Goal: Information Seeking & Learning: Check status

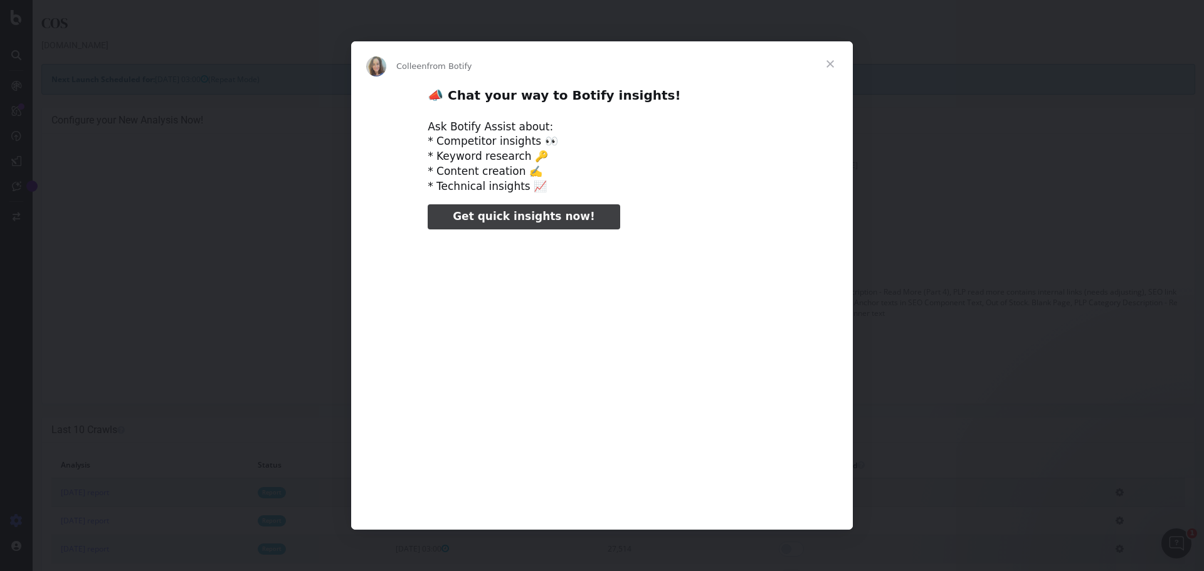
click at [831, 65] on span "Close" at bounding box center [829, 63] width 45 height 45
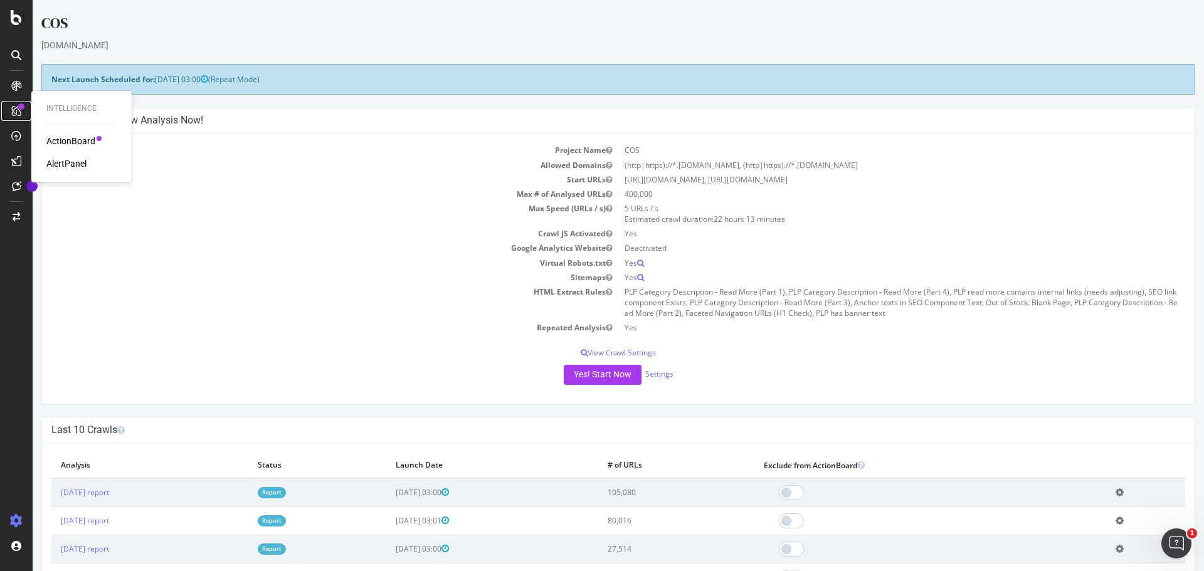
click at [14, 106] on icon at bounding box center [16, 111] width 10 height 10
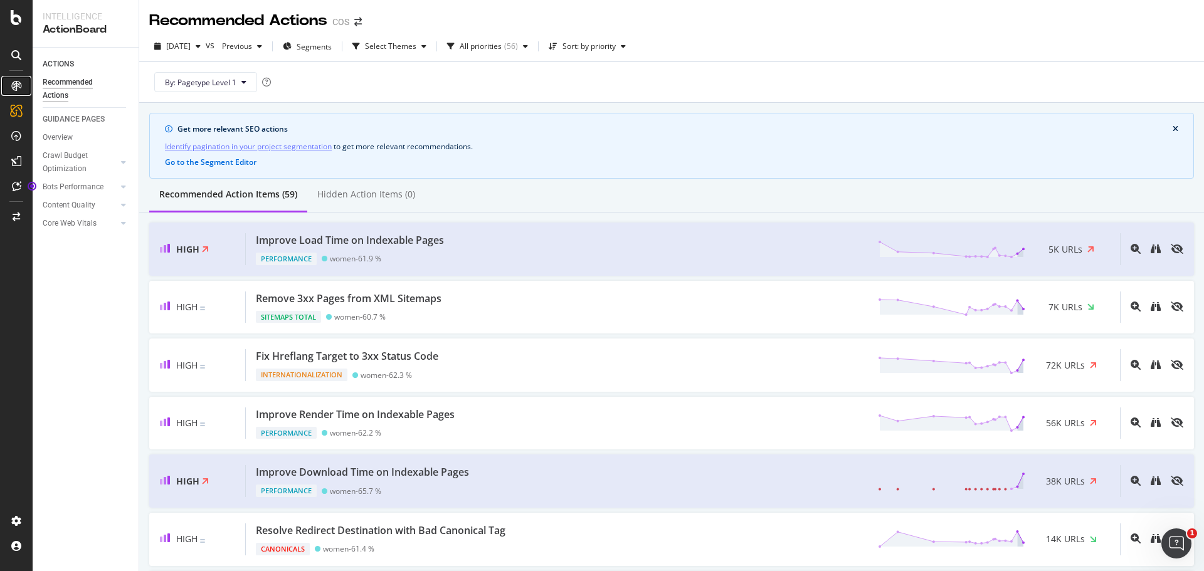
click at [16, 86] on icon at bounding box center [16, 86] width 10 height 10
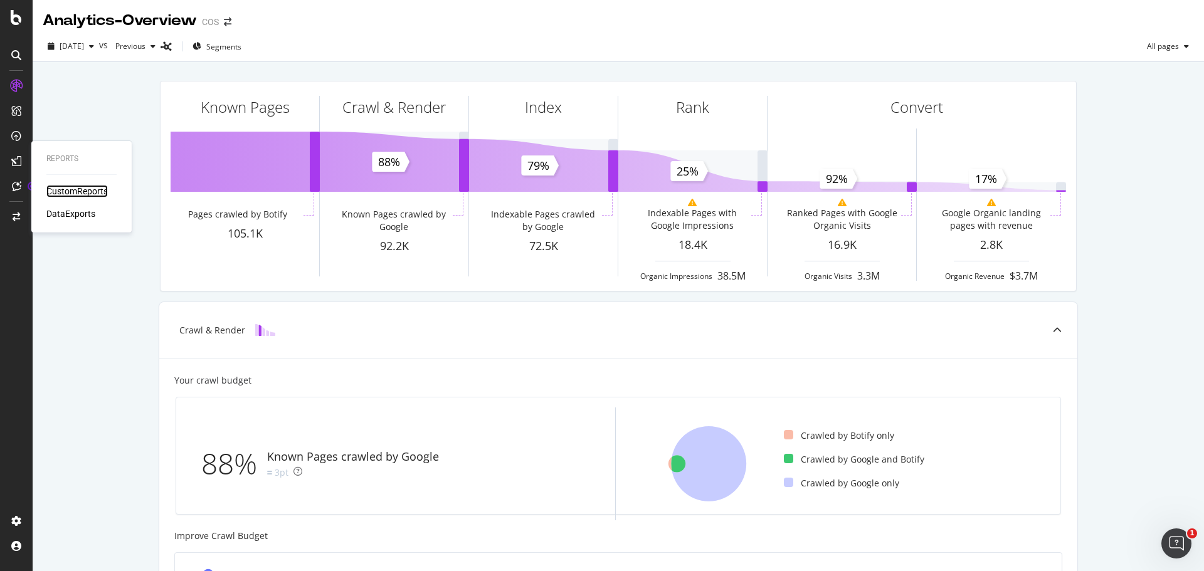
click at [78, 196] on div "CustomReports" at bounding box center [76, 191] width 61 height 13
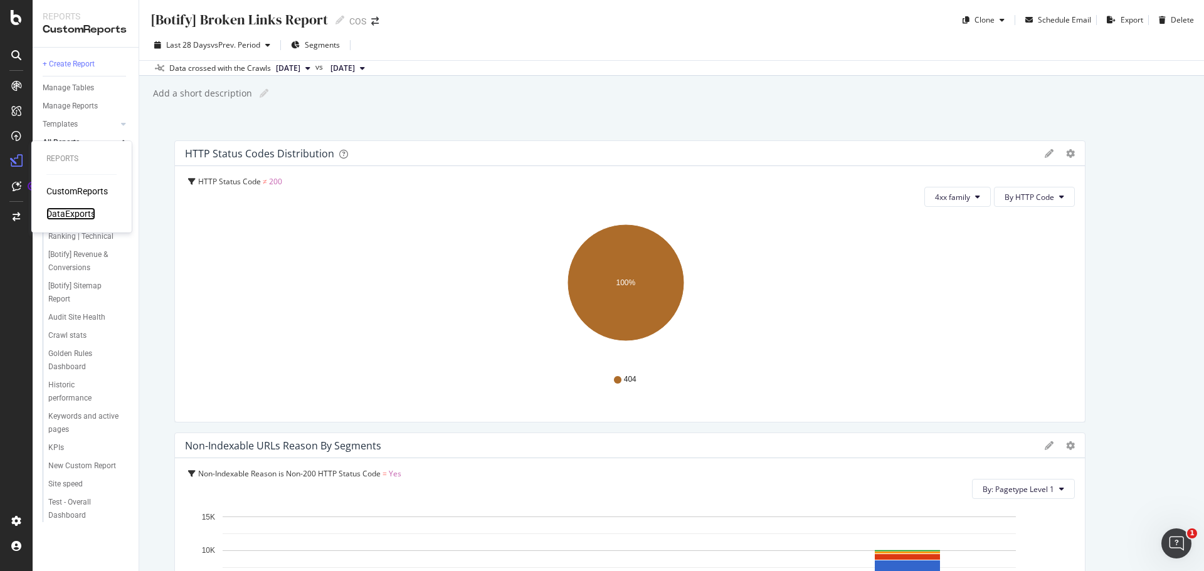
click at [58, 215] on div "DataExports" at bounding box center [70, 213] width 49 height 13
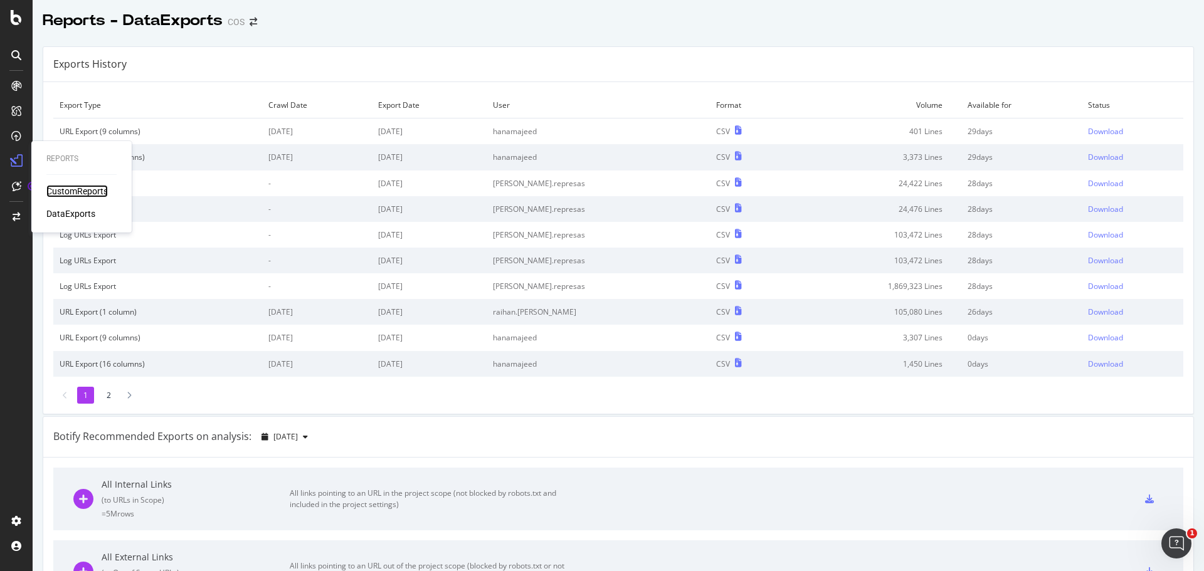
click at [56, 191] on div "CustomReports" at bounding box center [76, 191] width 61 height 13
